Goal: Task Accomplishment & Management: Manage account settings

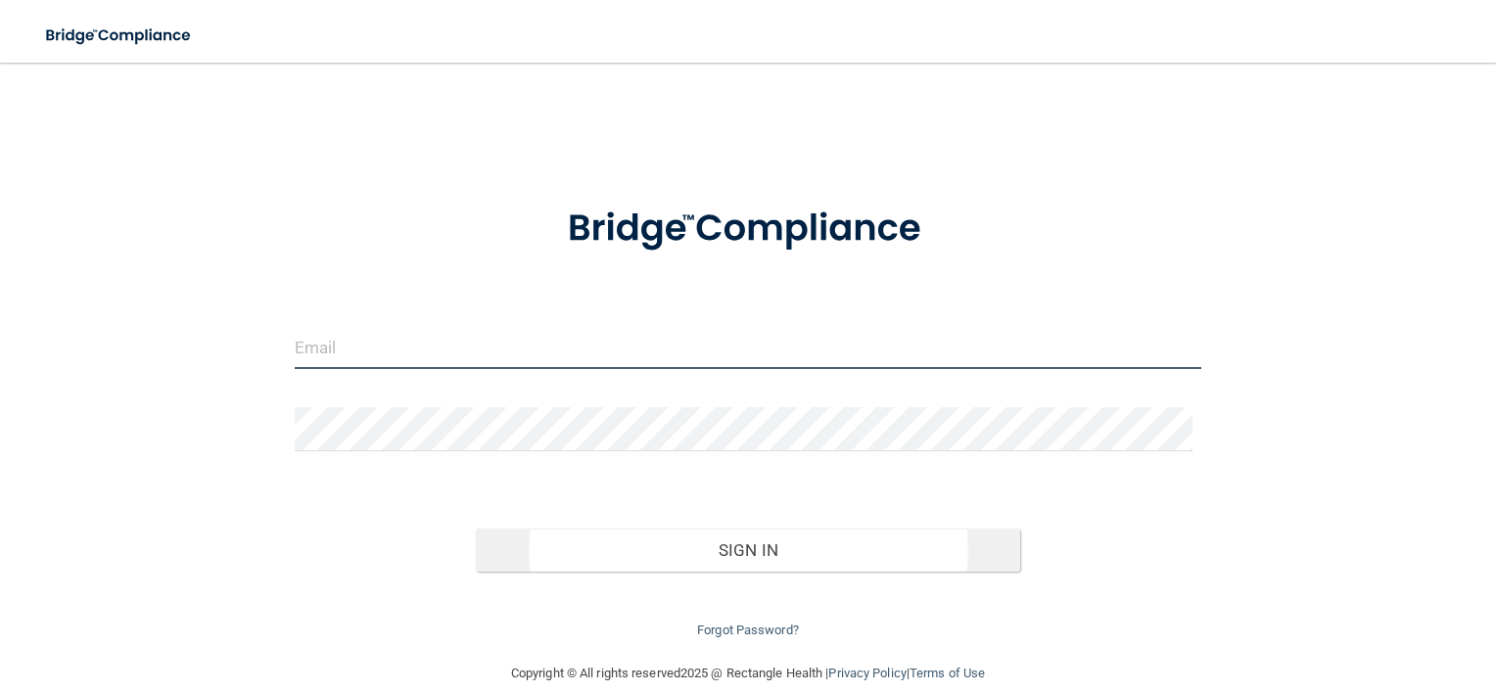
type input "[EMAIL_ADDRESS][DOMAIN_NAME]"
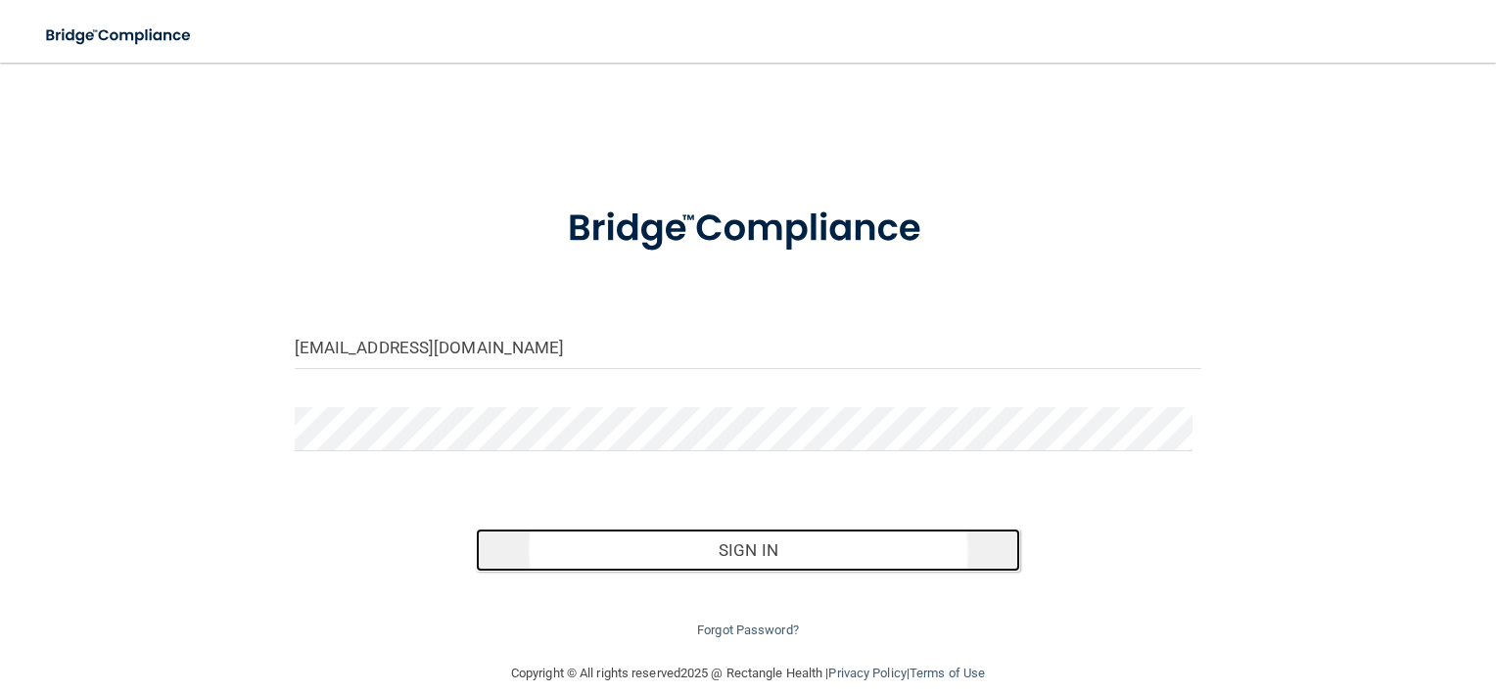
click at [729, 534] on button "Sign In" at bounding box center [748, 550] width 544 height 43
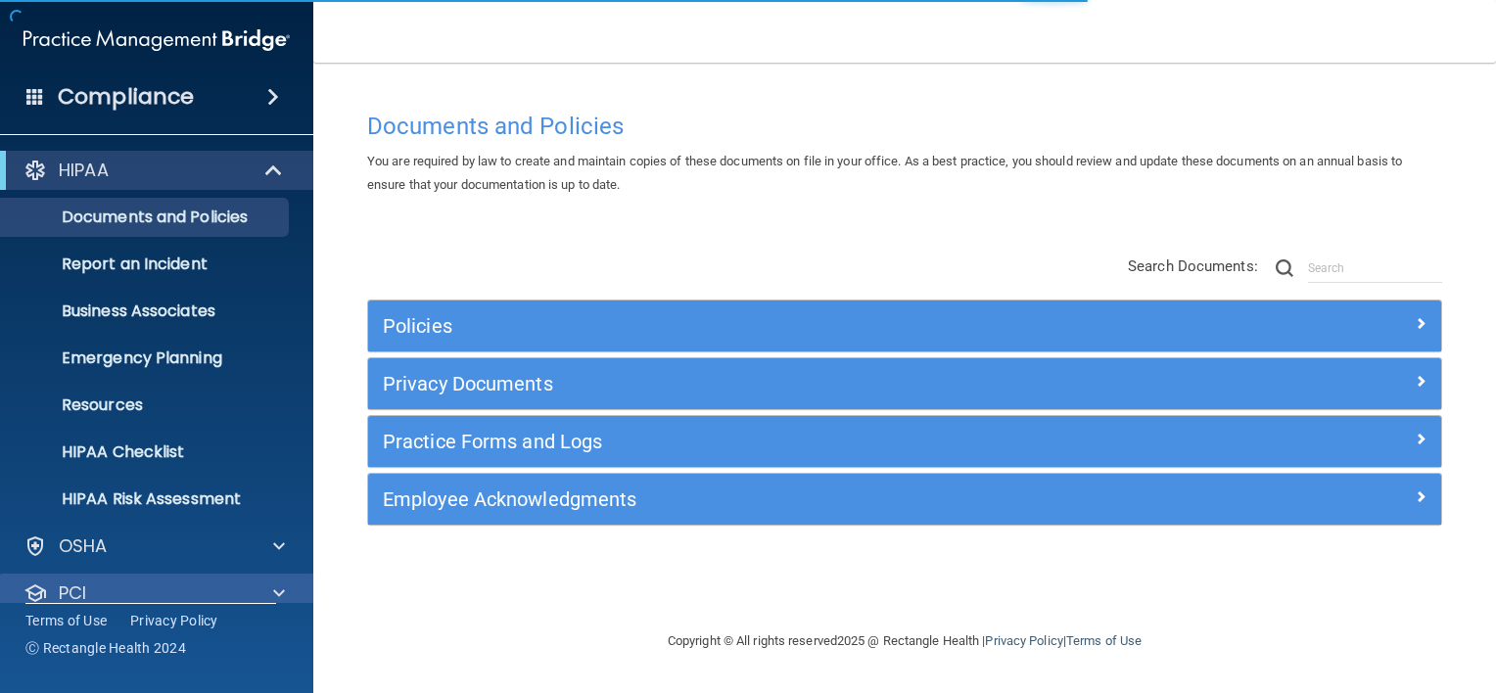
scroll to position [118, 0]
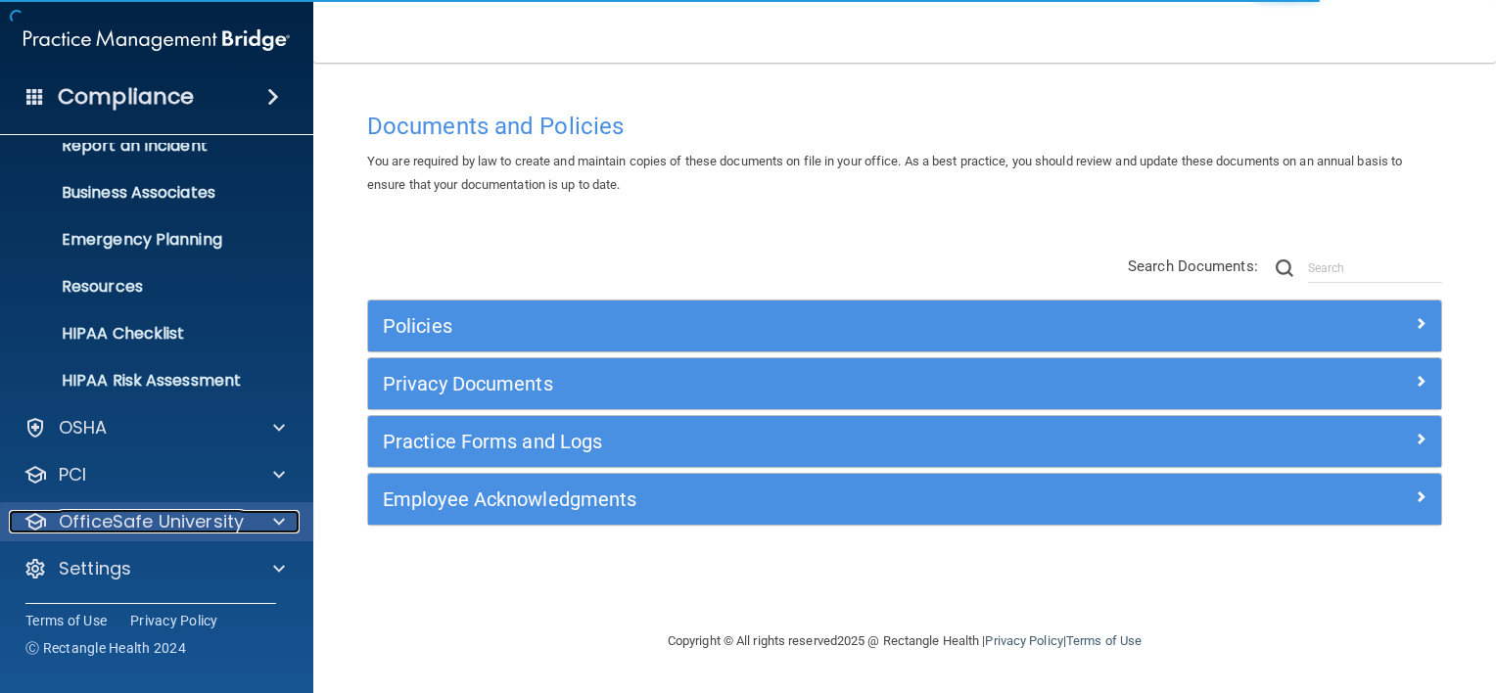
click at [279, 520] on span at bounding box center [279, 521] width 12 height 23
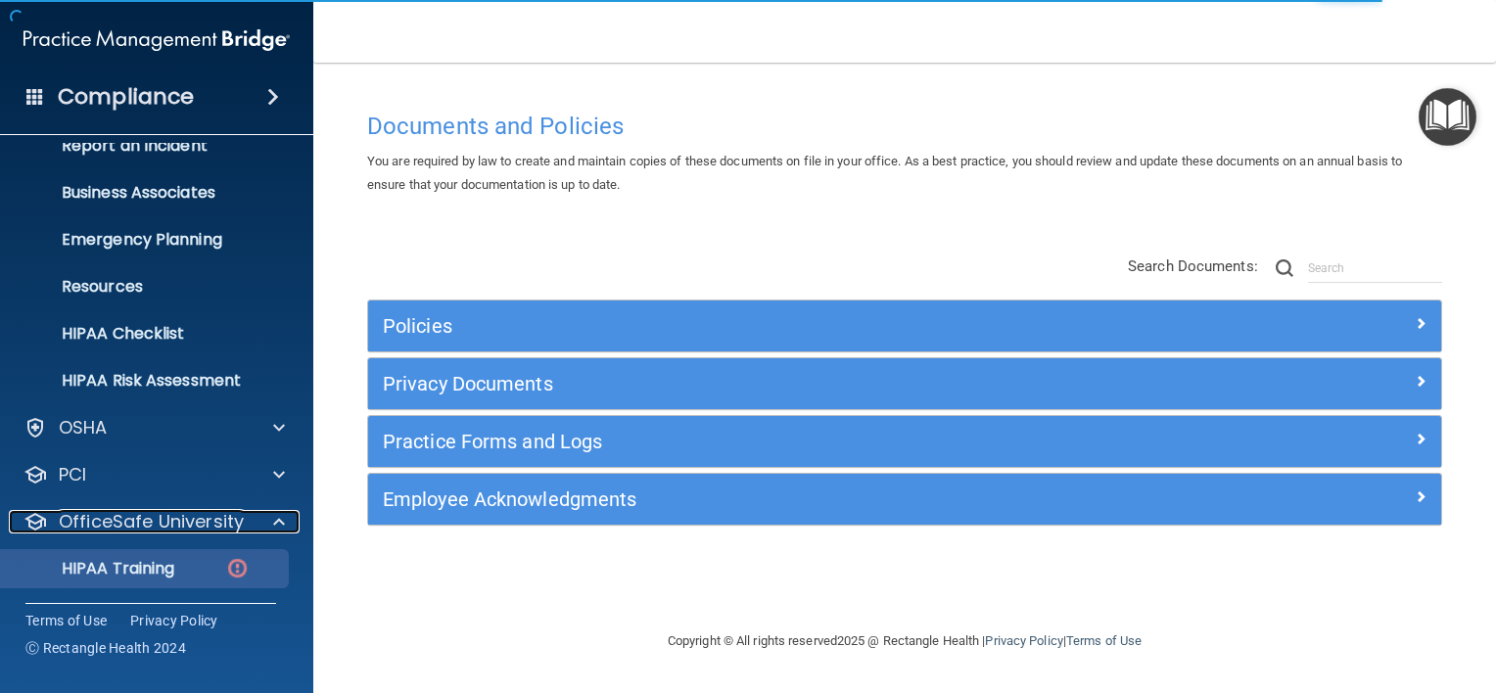
scroll to position [259, 0]
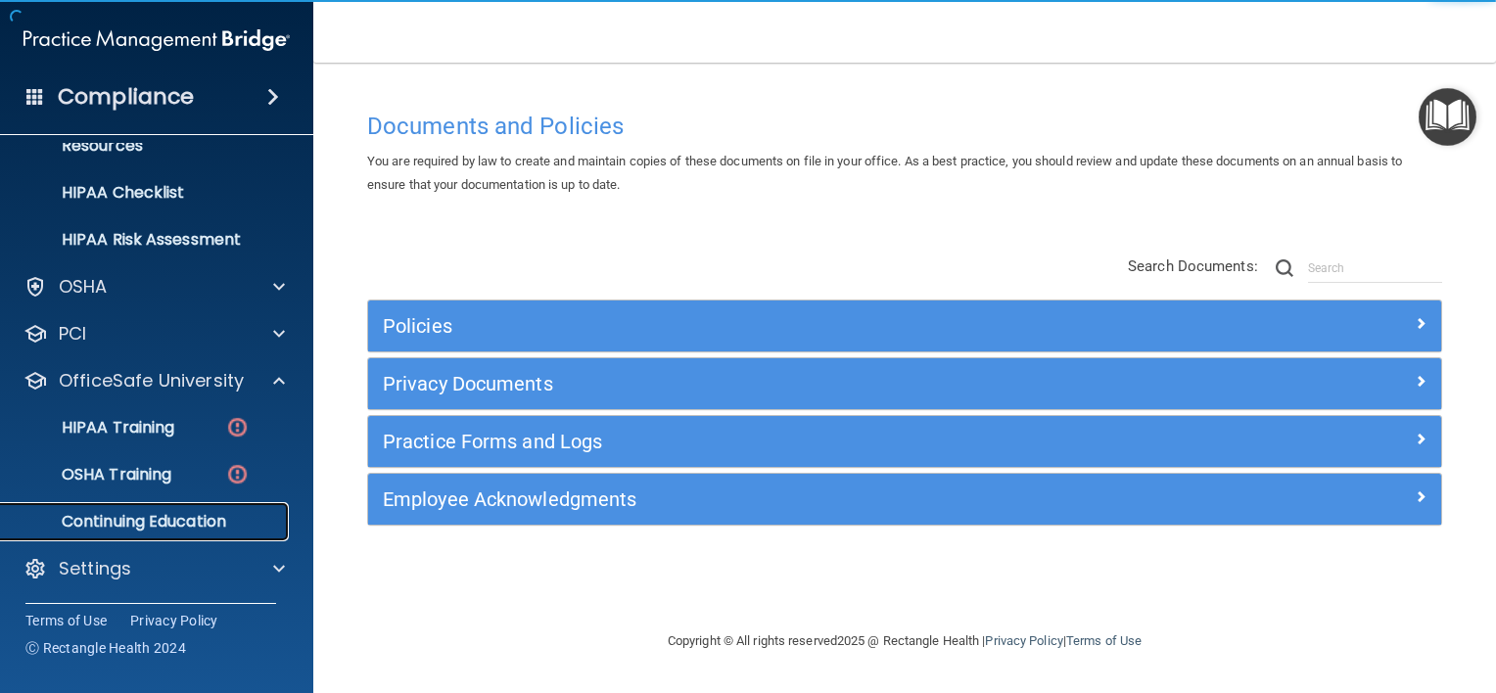
click at [164, 517] on p "Continuing Education" at bounding box center [146, 522] width 267 height 20
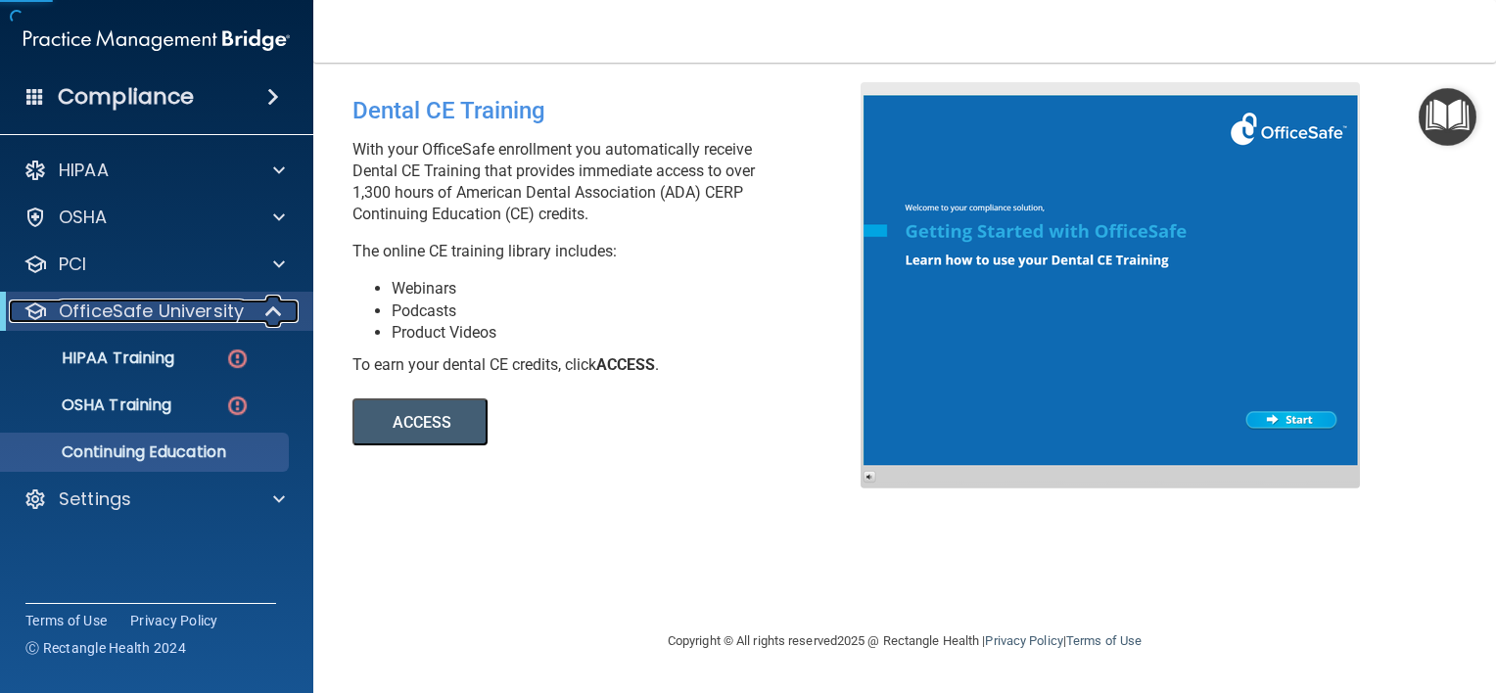
click at [131, 304] on p "OfficeSafe University" at bounding box center [151, 311] width 185 height 23
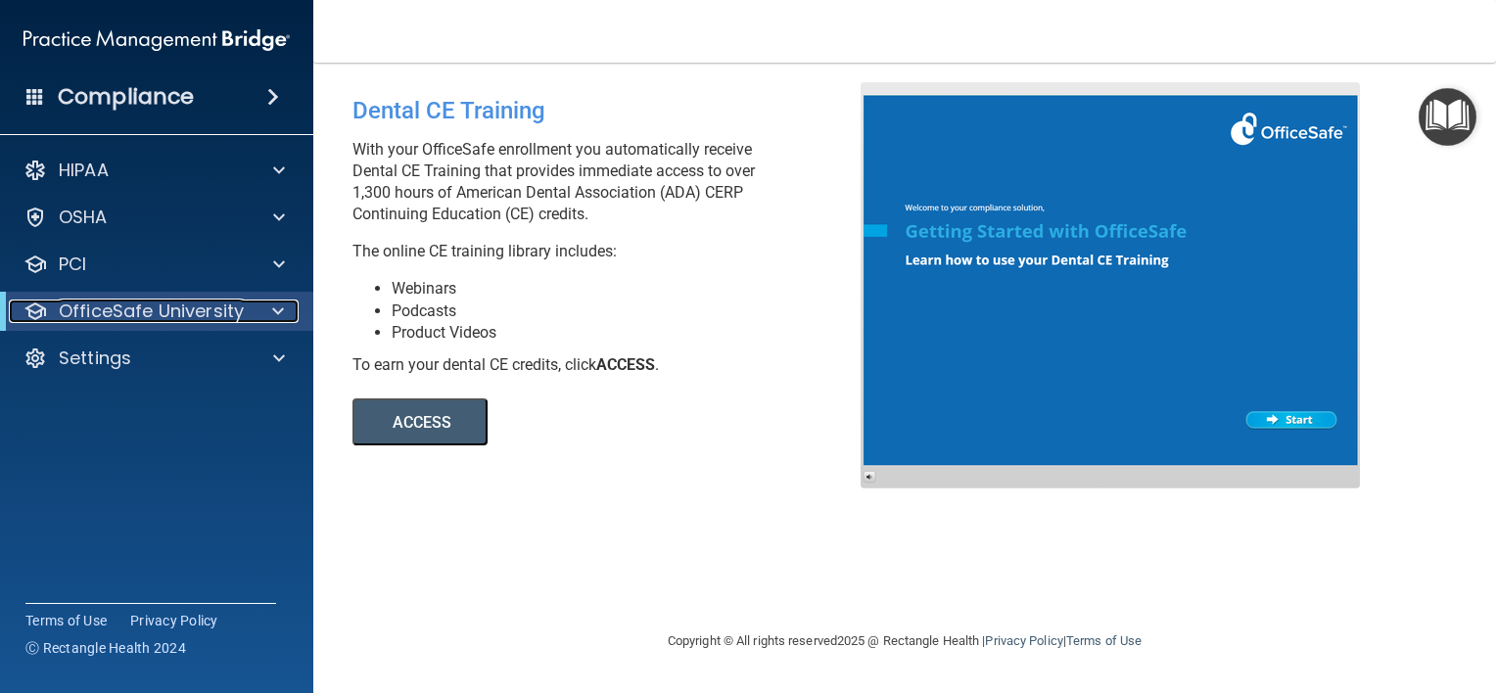
click at [275, 310] on span at bounding box center [278, 311] width 12 height 23
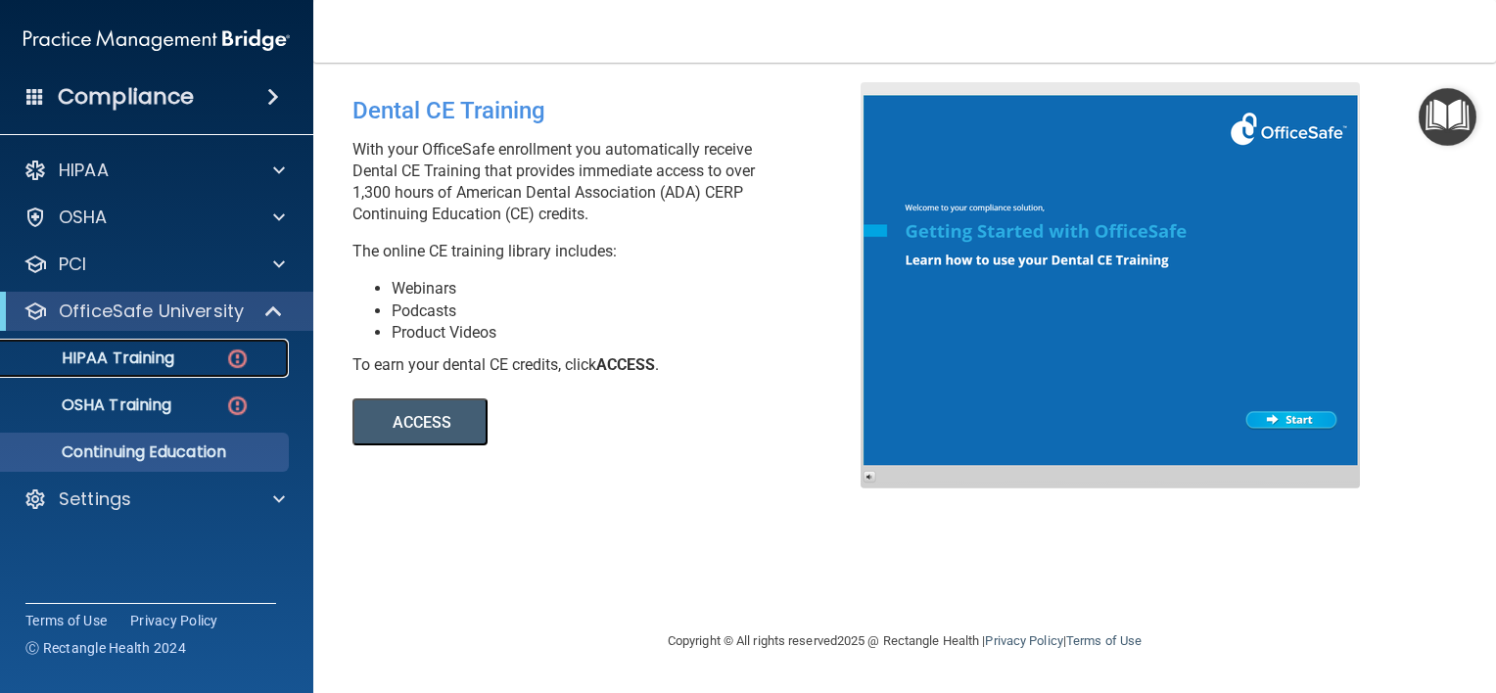
click at [132, 370] on link "HIPAA Training" at bounding box center [134, 358] width 308 height 39
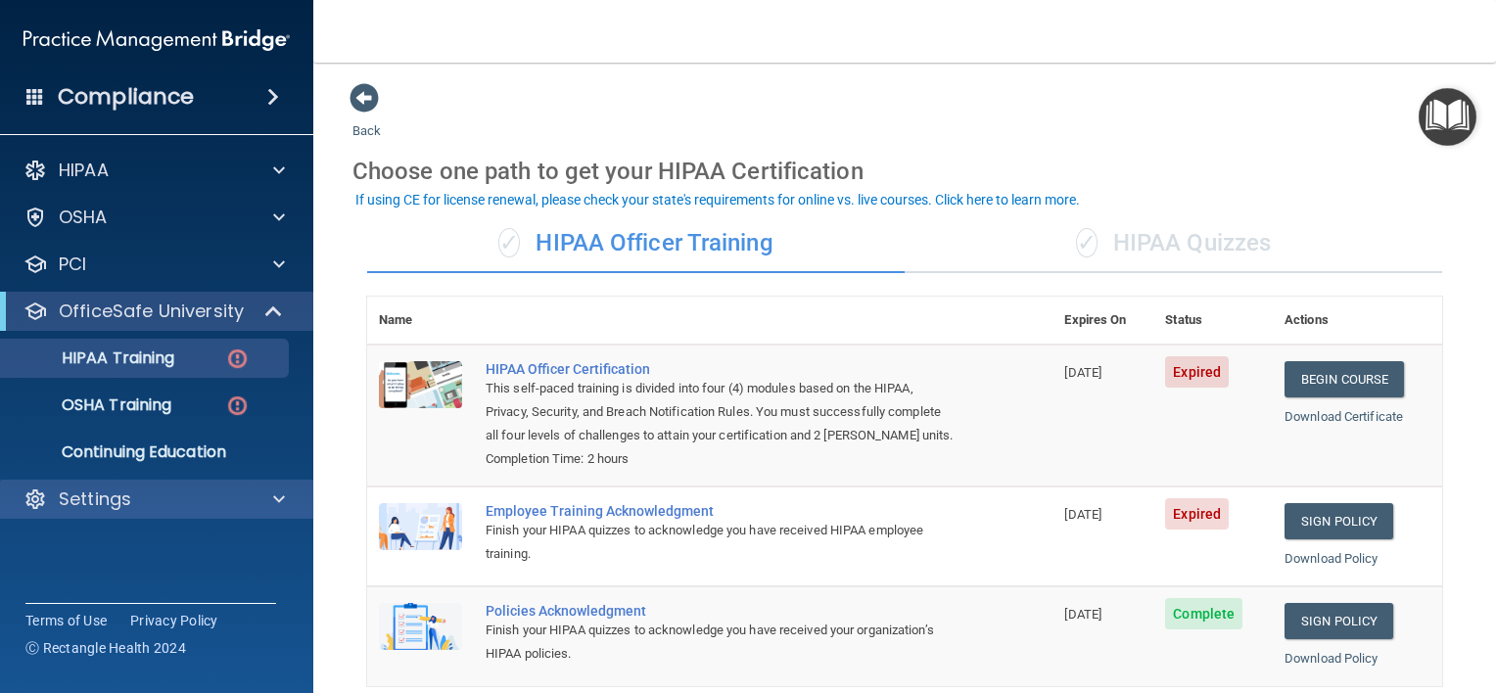
click at [280, 486] on div "Settings" at bounding box center [157, 499] width 314 height 39
click at [273, 499] on span at bounding box center [279, 499] width 12 height 23
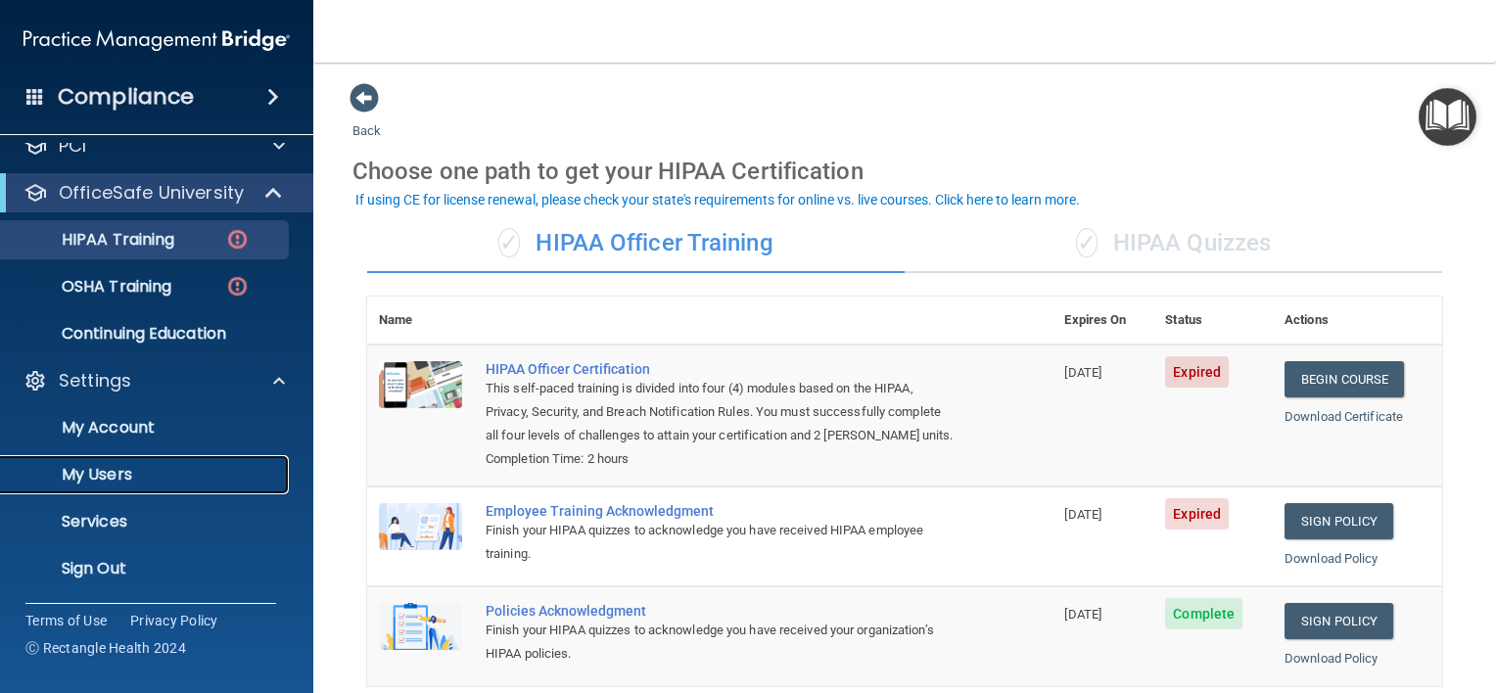
click at [157, 462] on link "My Users" at bounding box center [134, 474] width 308 height 39
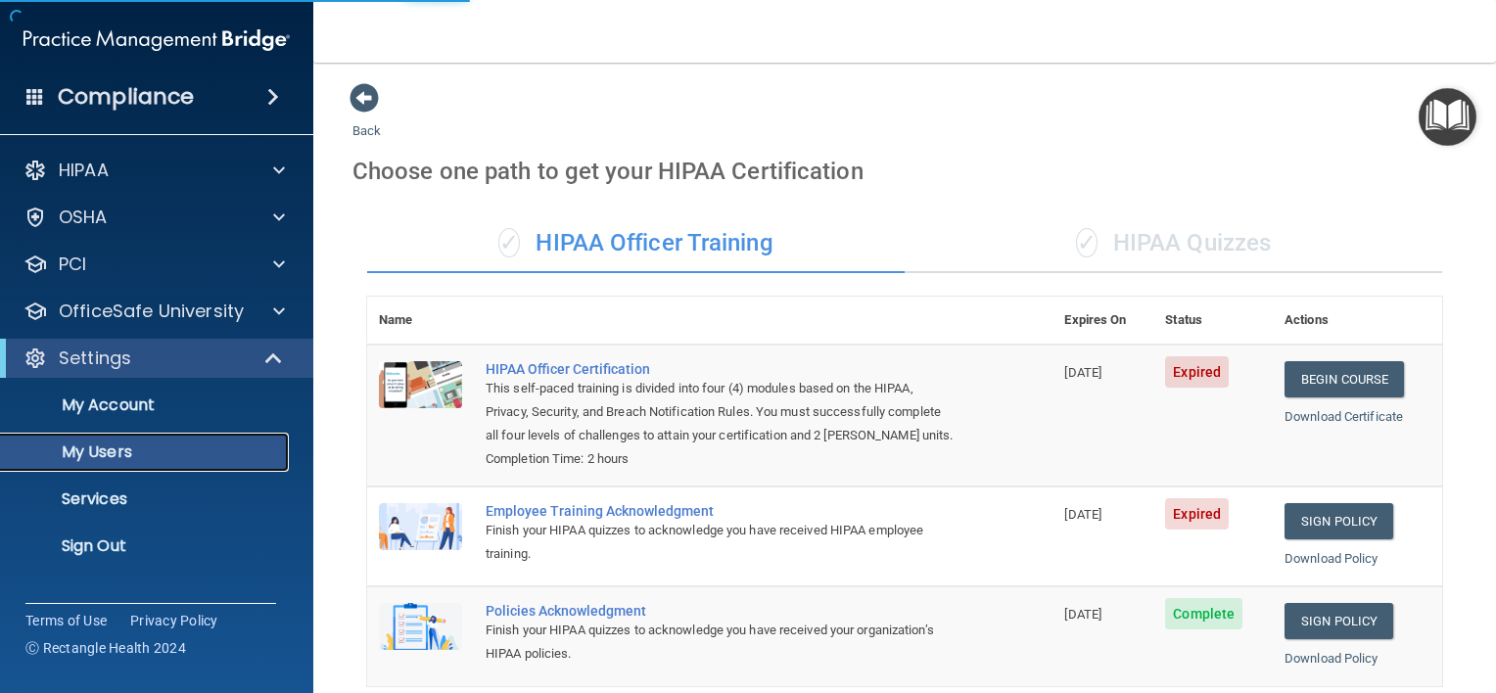
select select "20"
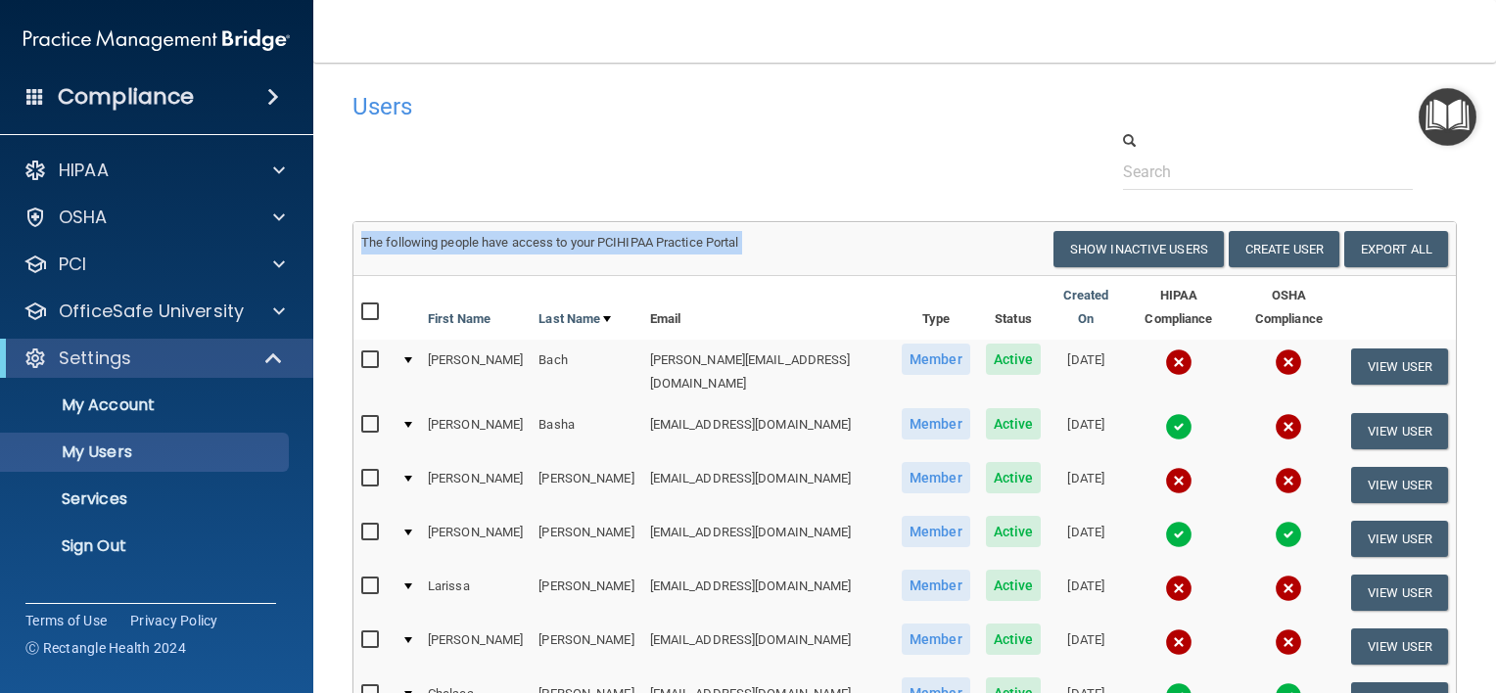
click at [1190, 168] on input "text" at bounding box center [1268, 172] width 290 height 36
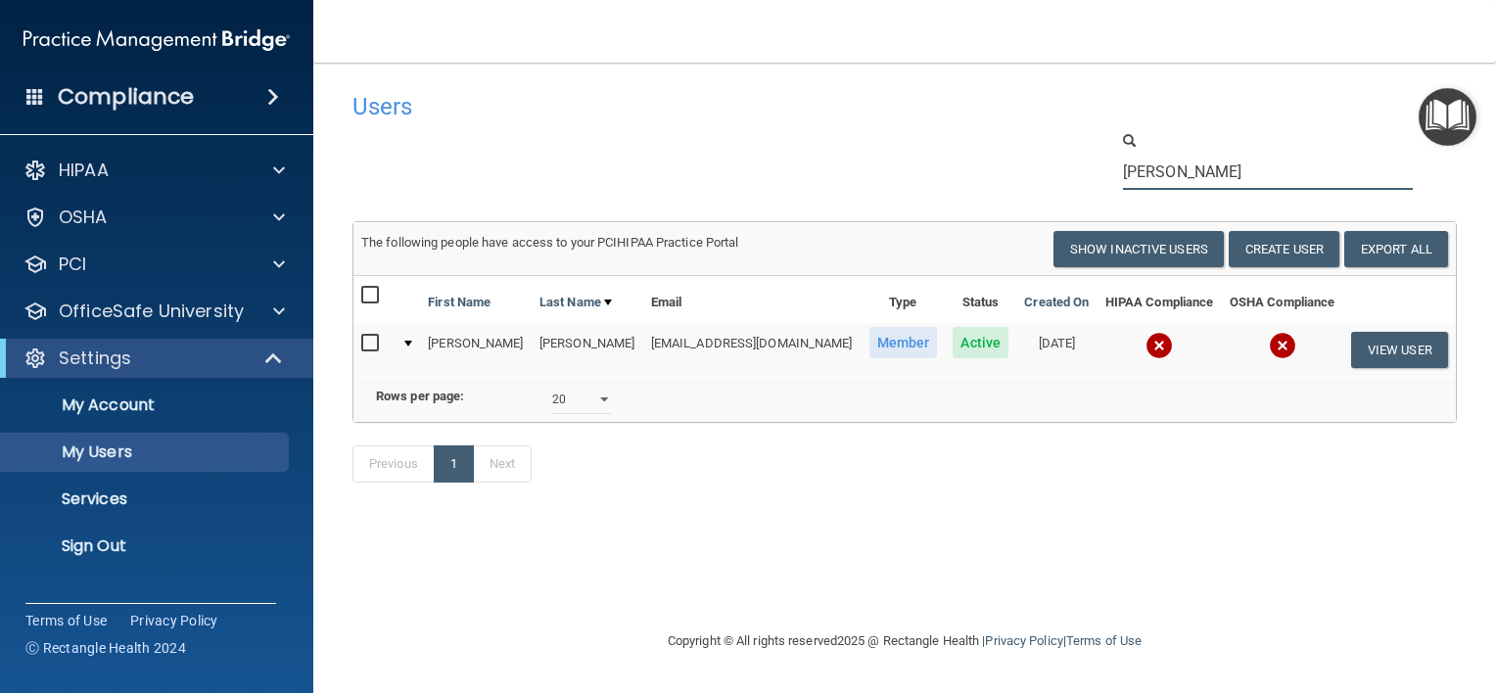
type input "[PERSON_NAME]"
click at [370, 337] on input "checkbox" at bounding box center [372, 344] width 23 height 16
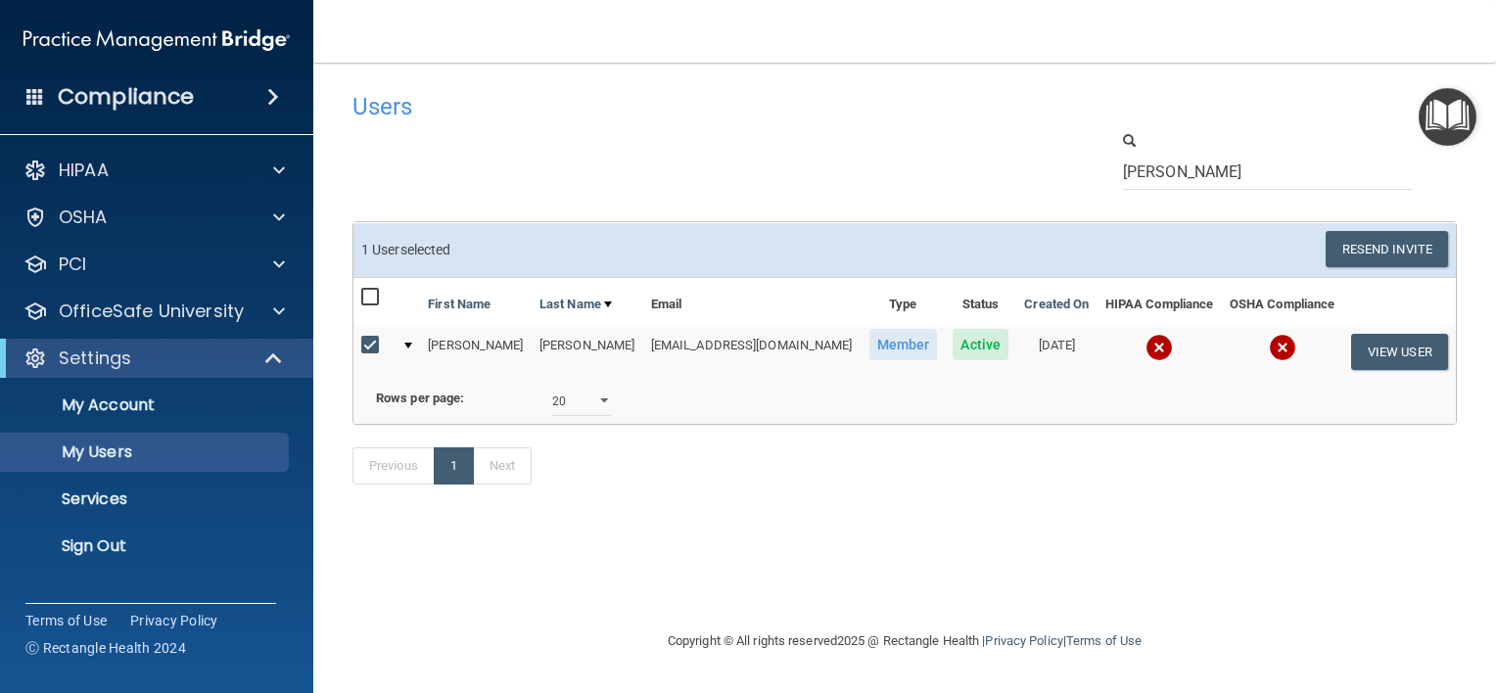
click at [370, 338] on input "checkbox" at bounding box center [372, 346] width 23 height 16
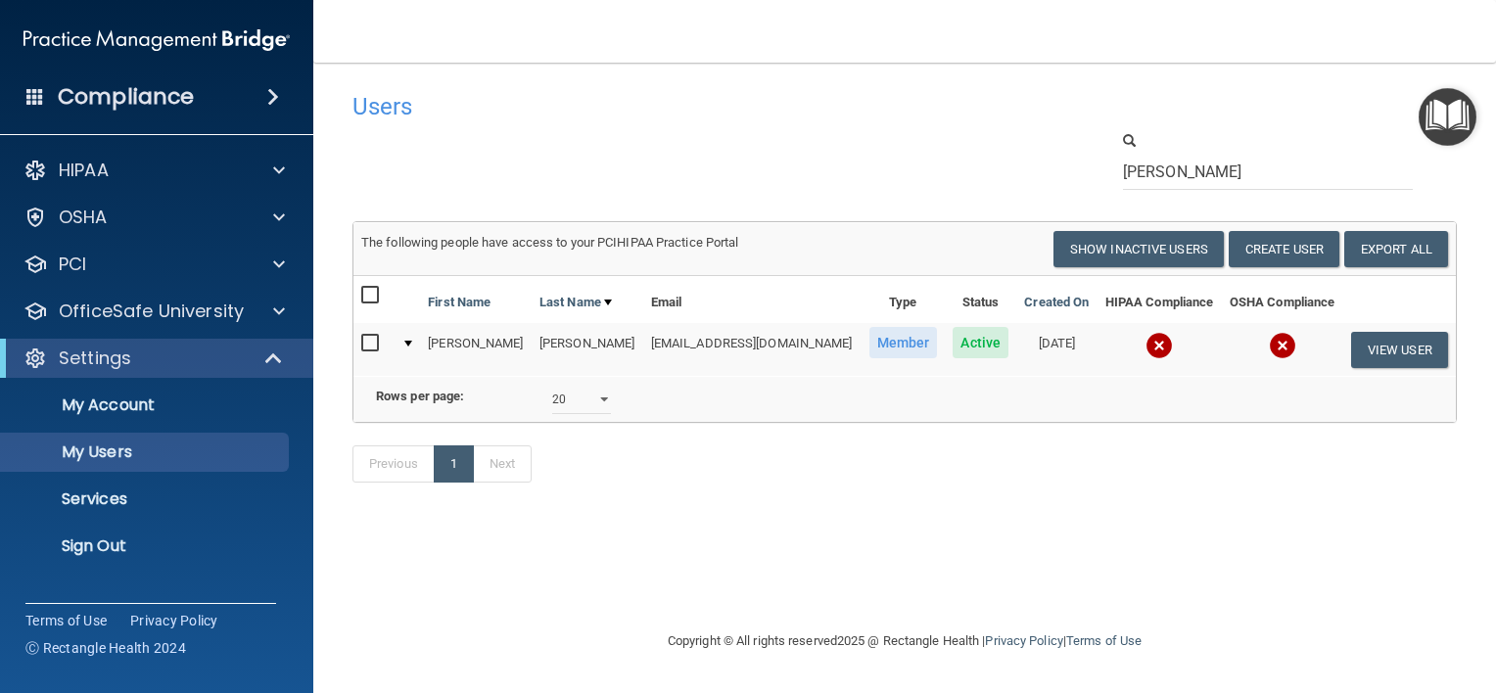
click at [370, 337] on input "checkbox" at bounding box center [372, 344] width 23 height 16
checkbox input "true"
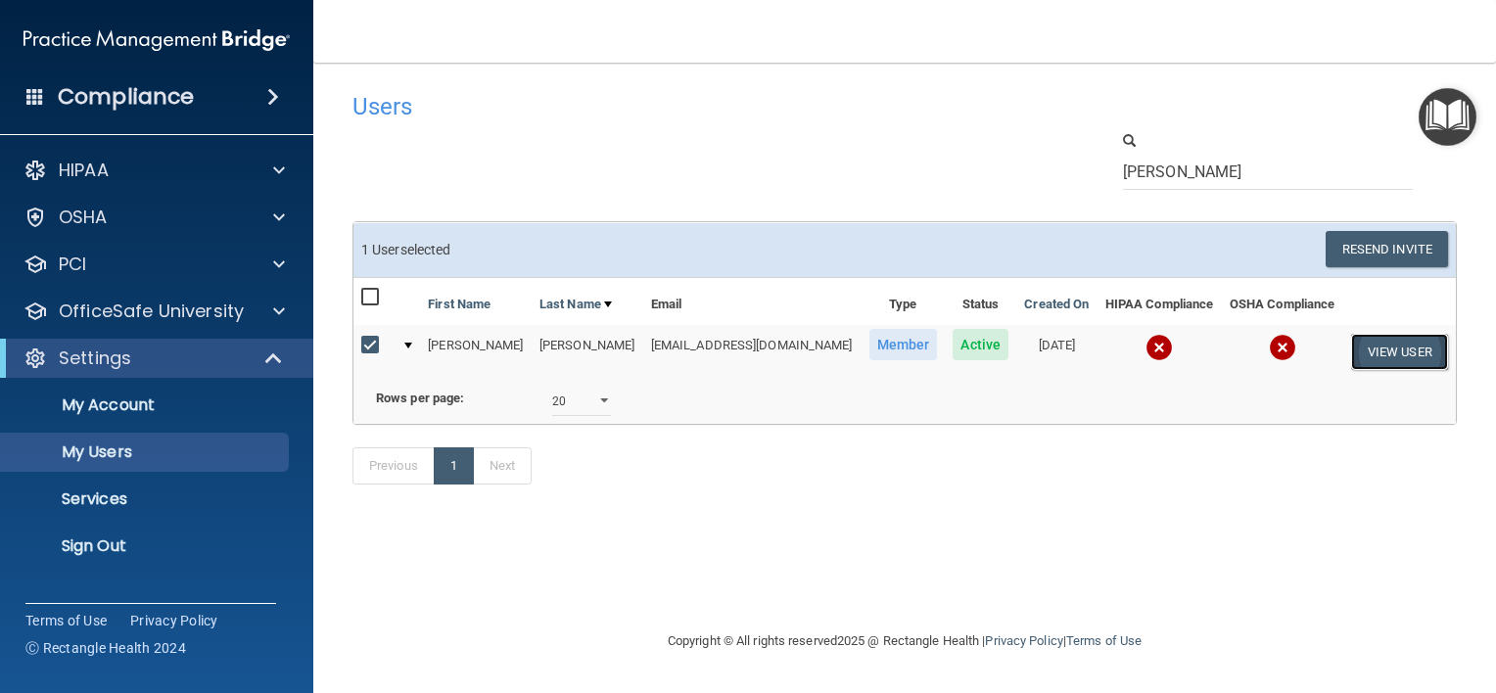
click at [1392, 351] on button "View User" at bounding box center [1399, 352] width 97 height 36
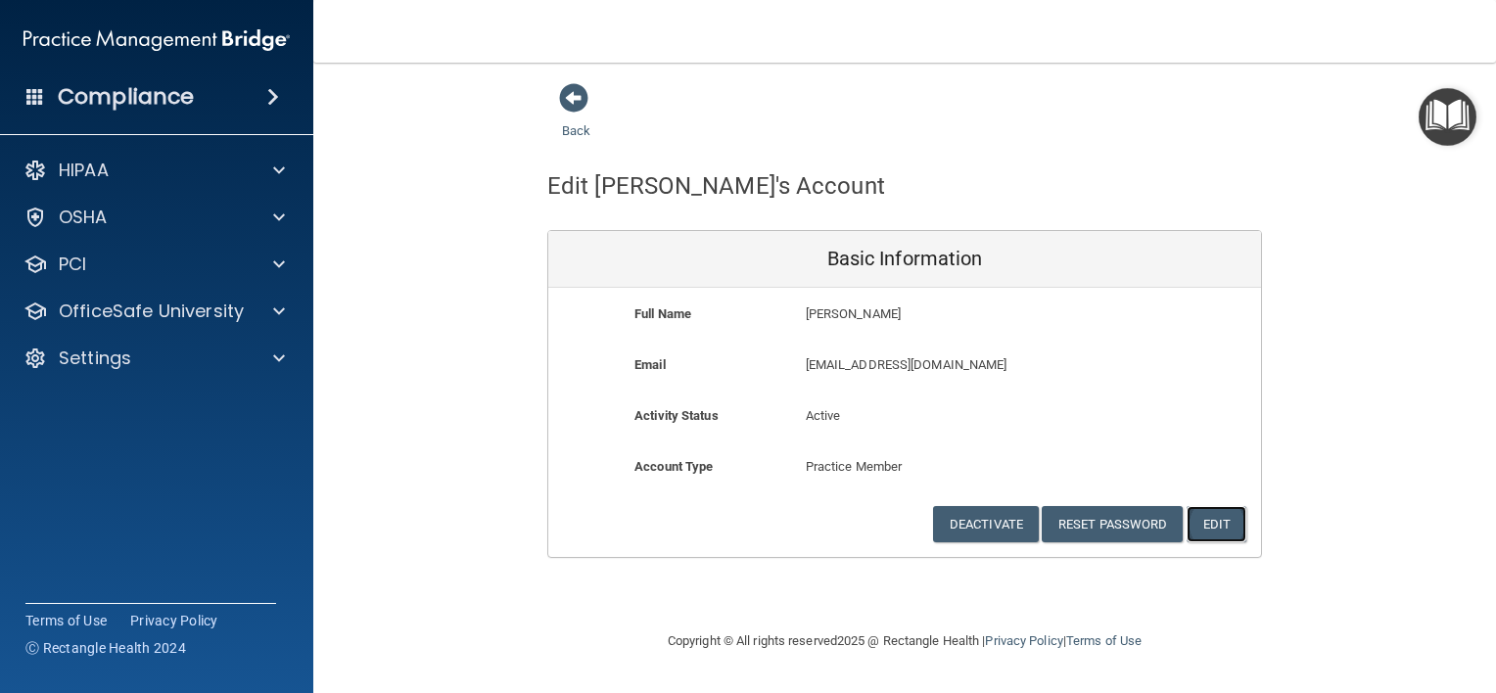
click at [1212, 527] on button "Edit" at bounding box center [1217, 524] width 60 height 36
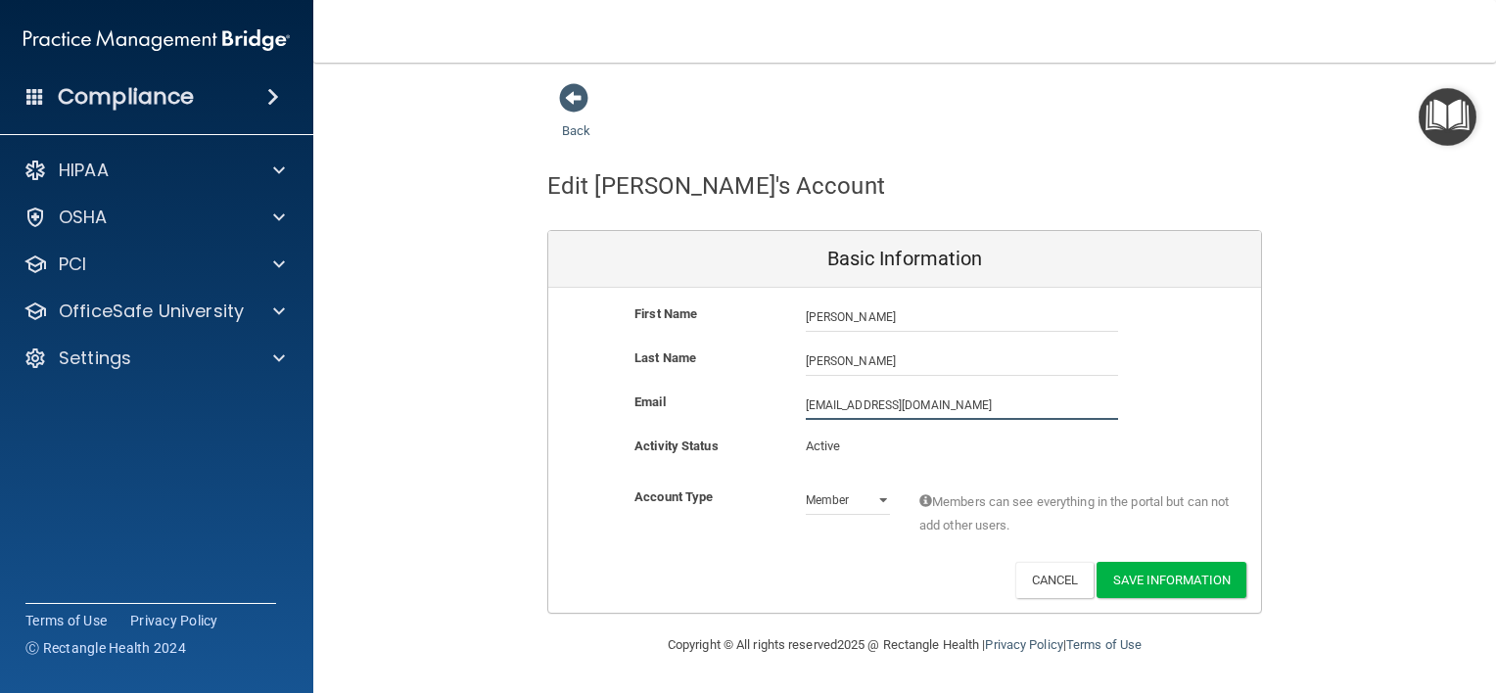
click at [999, 409] on input "[EMAIL_ADDRESS][DOMAIN_NAME]" at bounding box center [962, 405] width 312 height 29
drag, startPoint x: 972, startPoint y: 405, endPoint x: 808, endPoint y: 386, distance: 165.7
click at [808, 386] on div "First Name [PERSON_NAME] [PERSON_NAME] Last Name [PERSON_NAME] Email [EMAIL_ADD…" at bounding box center [904, 450] width 713 height 325
type input "[EMAIL_ADDRESS][DOMAIN_NAME]"
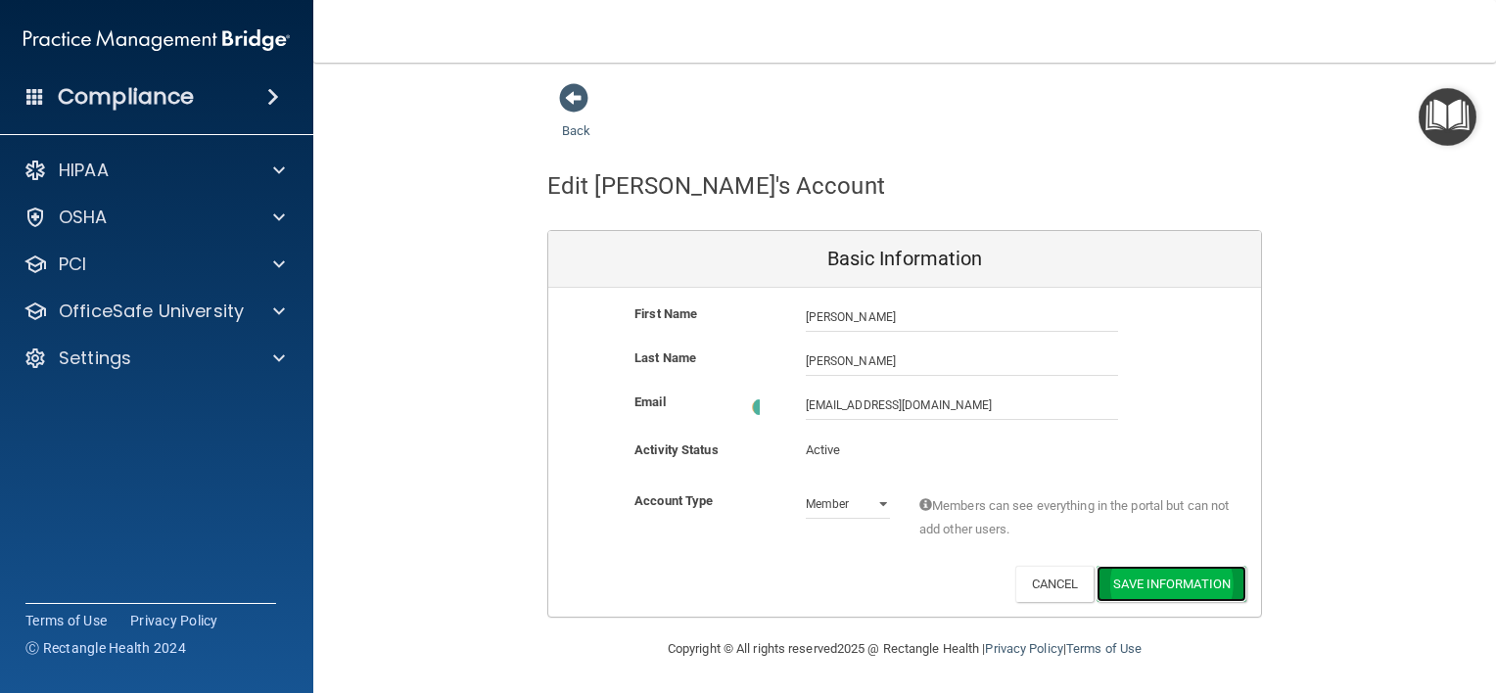
click at [1163, 571] on button "Save Information" at bounding box center [1172, 584] width 150 height 36
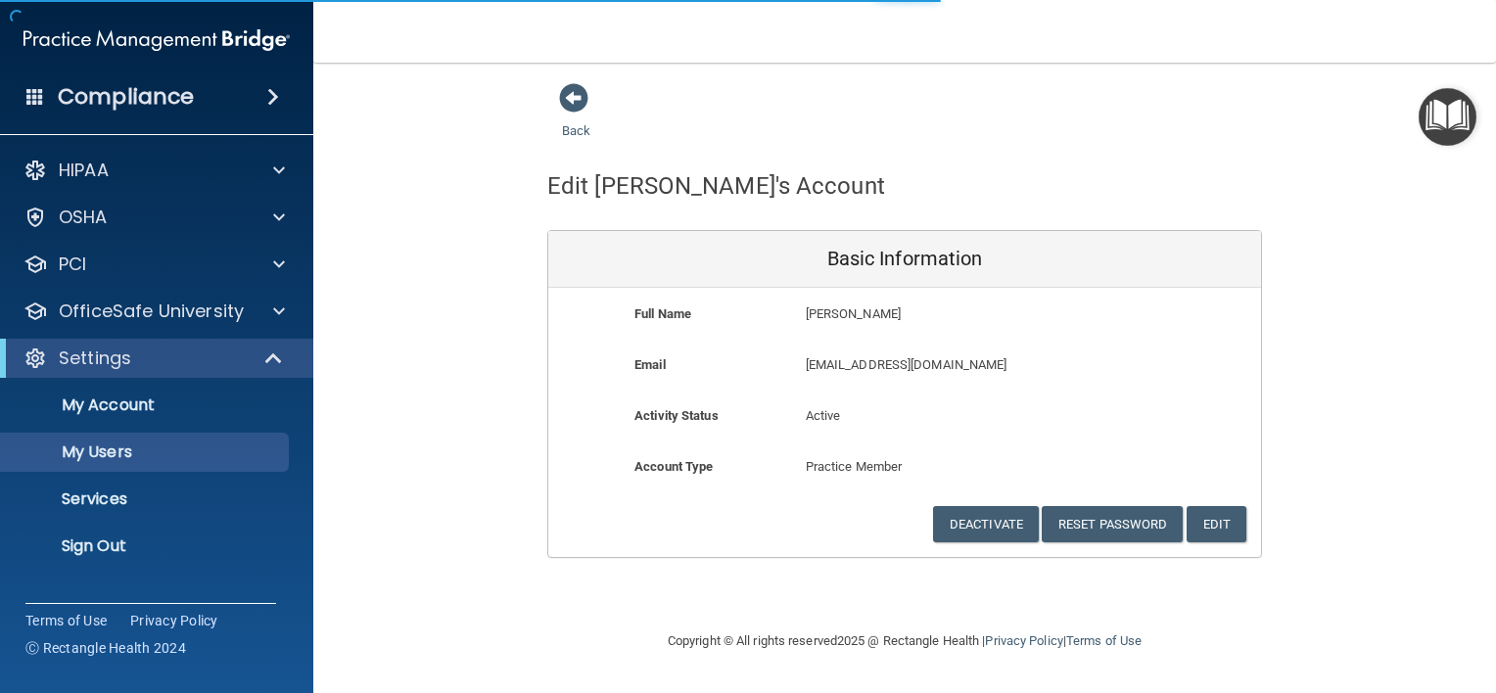
select select "20"
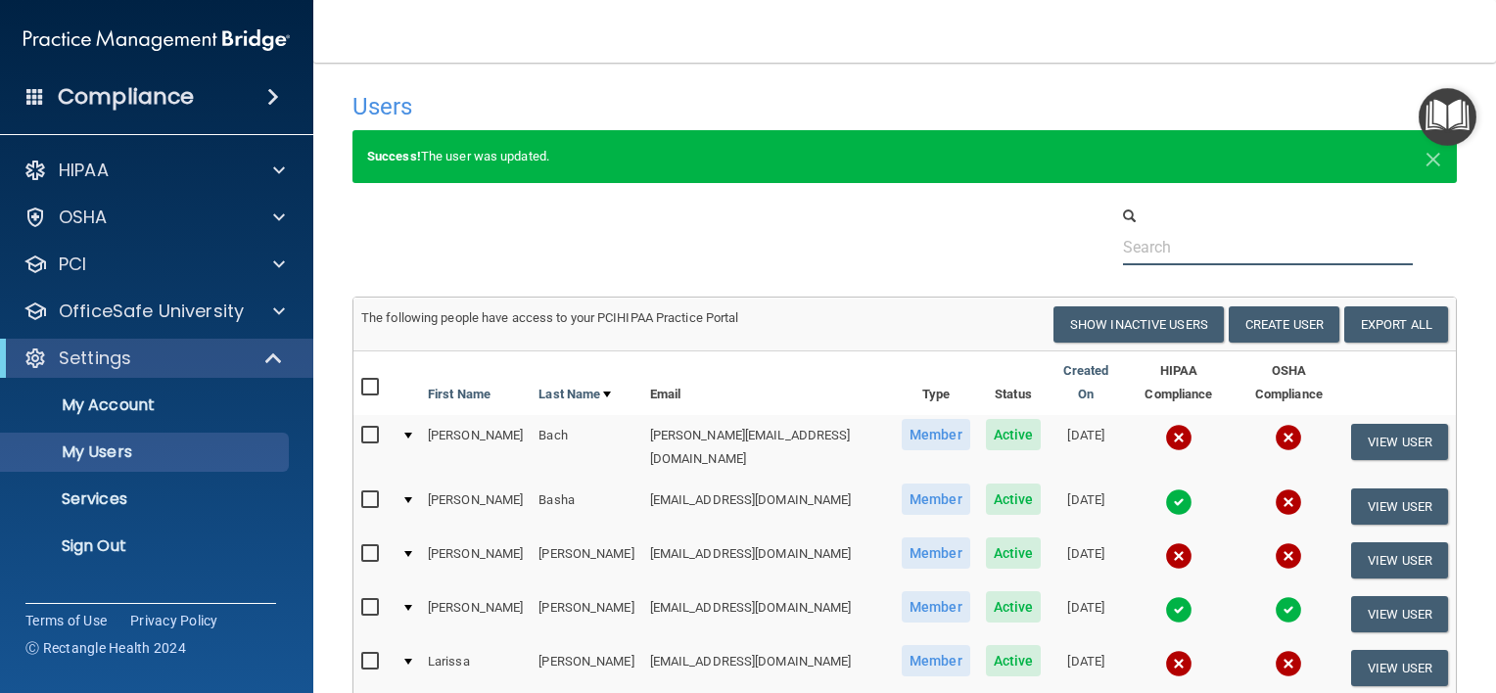
click at [1170, 243] on input "text" at bounding box center [1268, 247] width 290 height 36
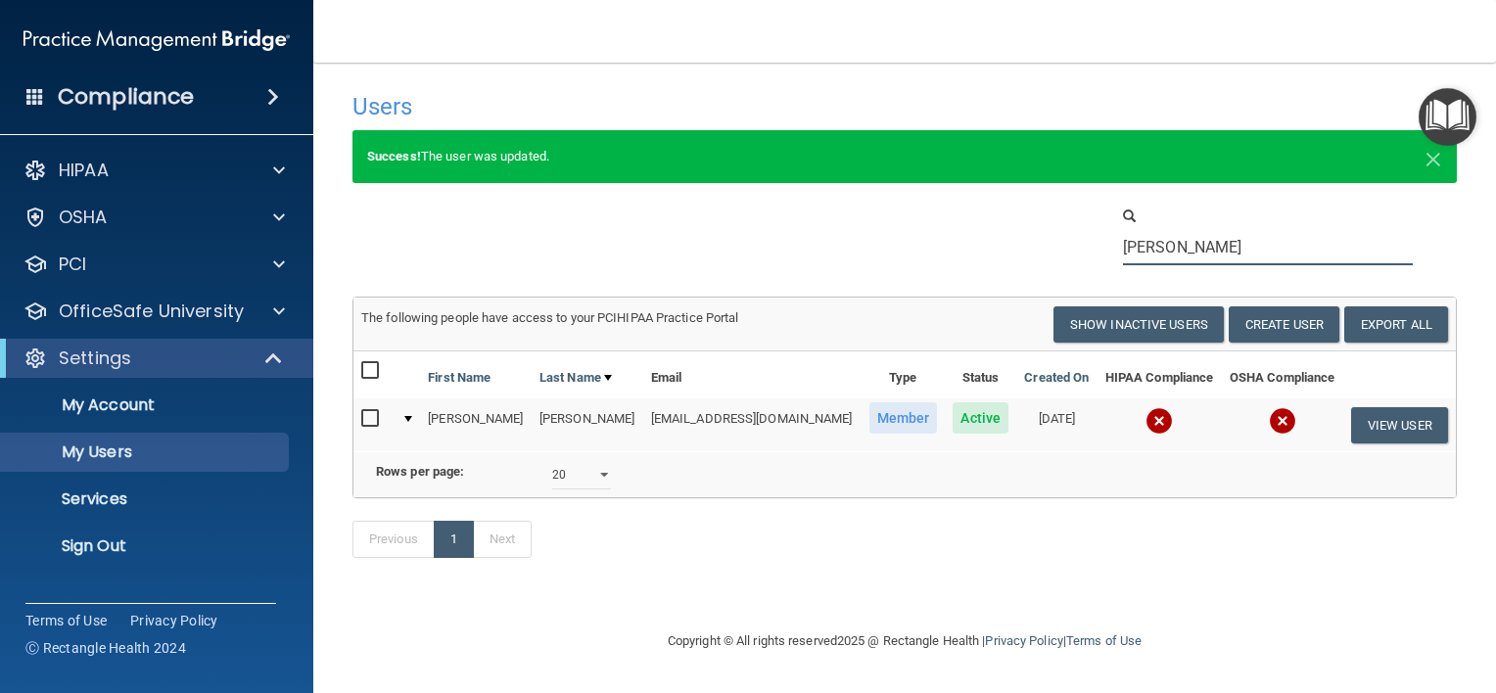
type input "[PERSON_NAME]"
click at [365, 411] on input "checkbox" at bounding box center [372, 419] width 23 height 16
checkbox input "true"
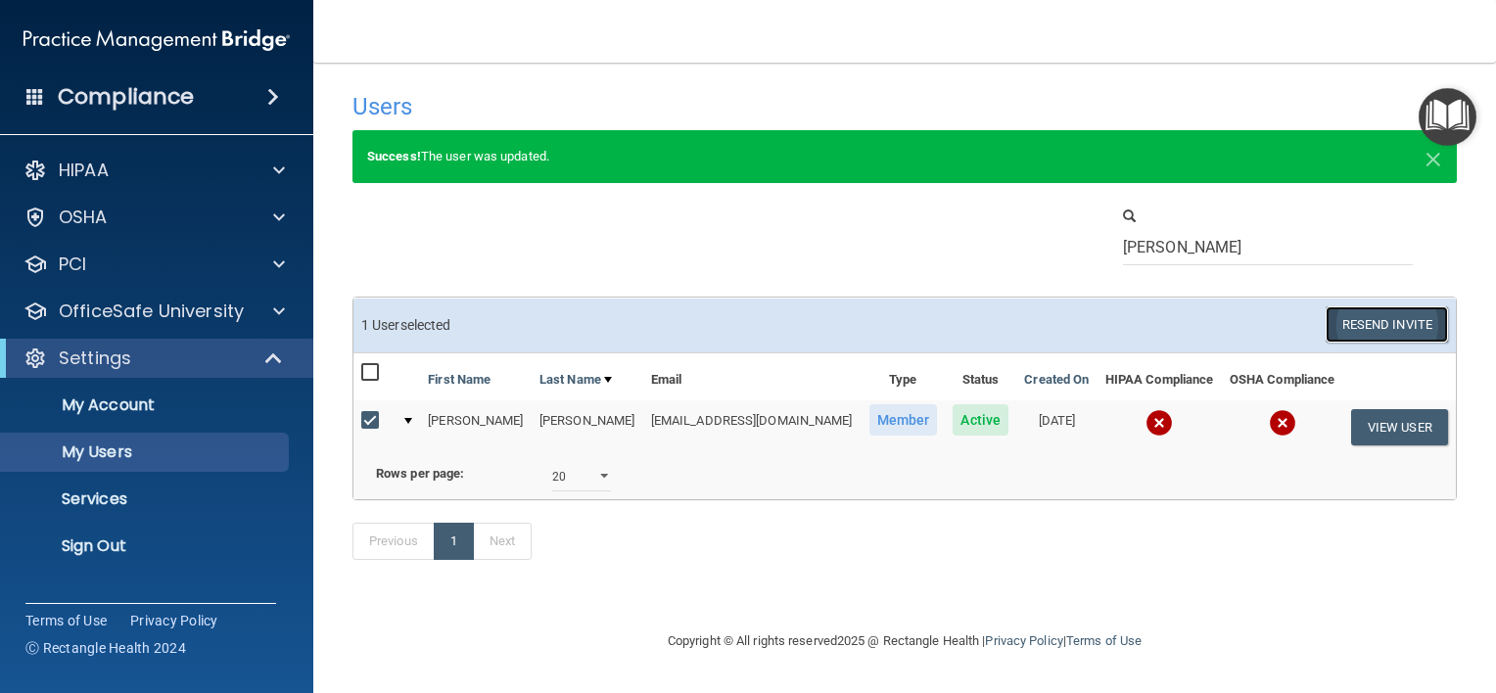
click at [1378, 319] on button "Resend Invite" at bounding box center [1387, 324] width 122 height 36
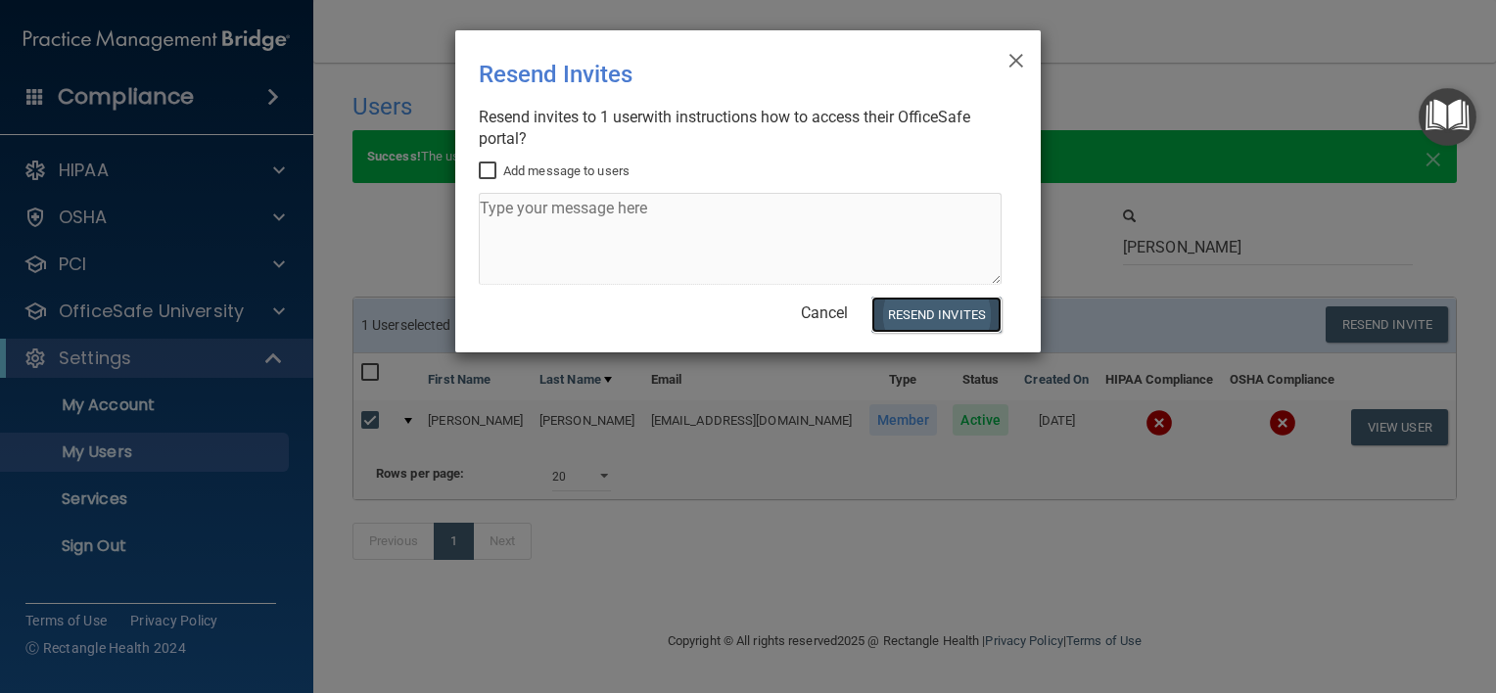
click at [962, 313] on button "Resend Invites" at bounding box center [936, 315] width 130 height 36
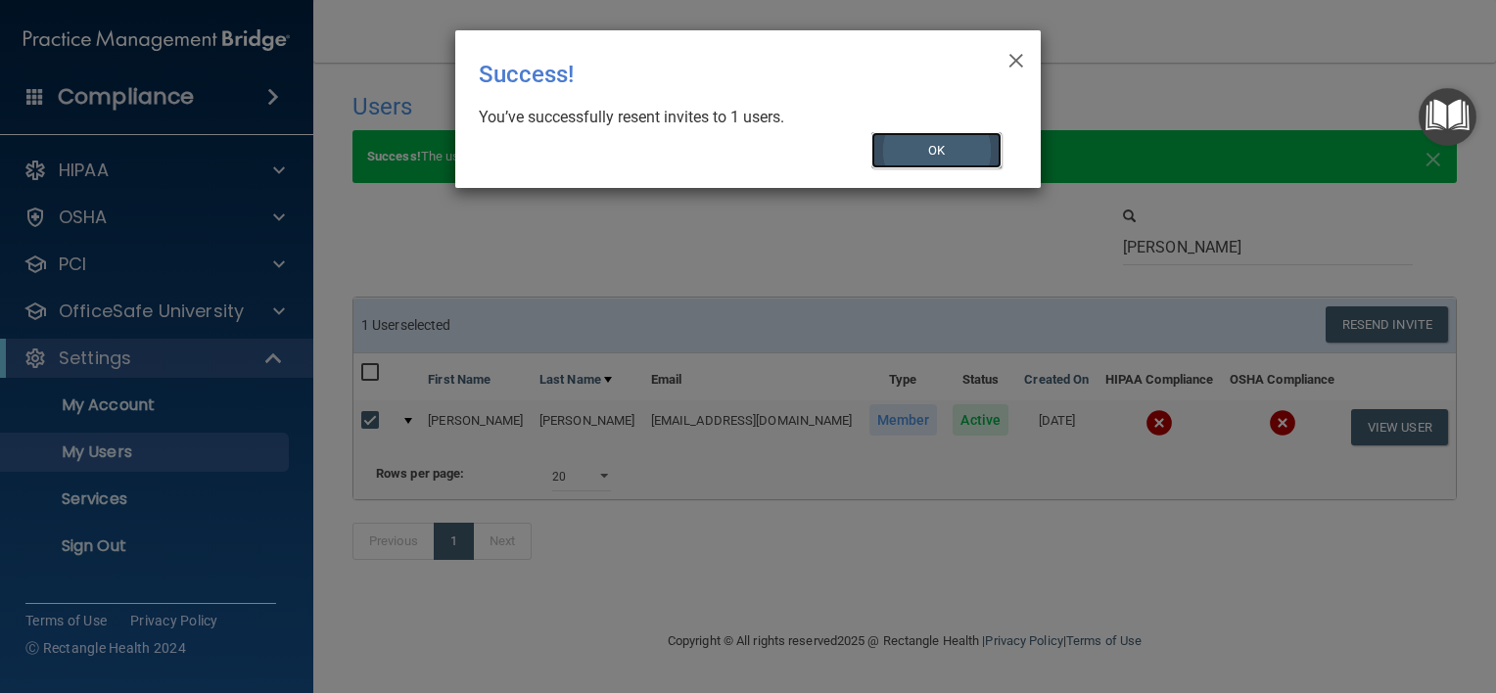
click at [965, 156] on button "OK" at bounding box center [936, 150] width 131 height 36
